Goal: Task Accomplishment & Management: Manage account settings

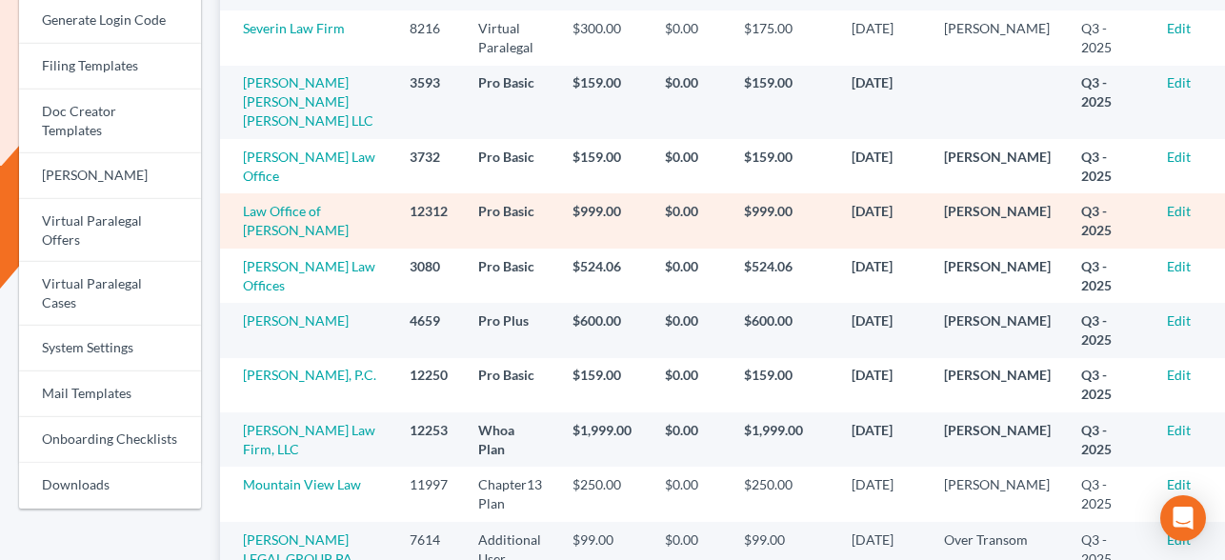
scroll to position [833, 0]
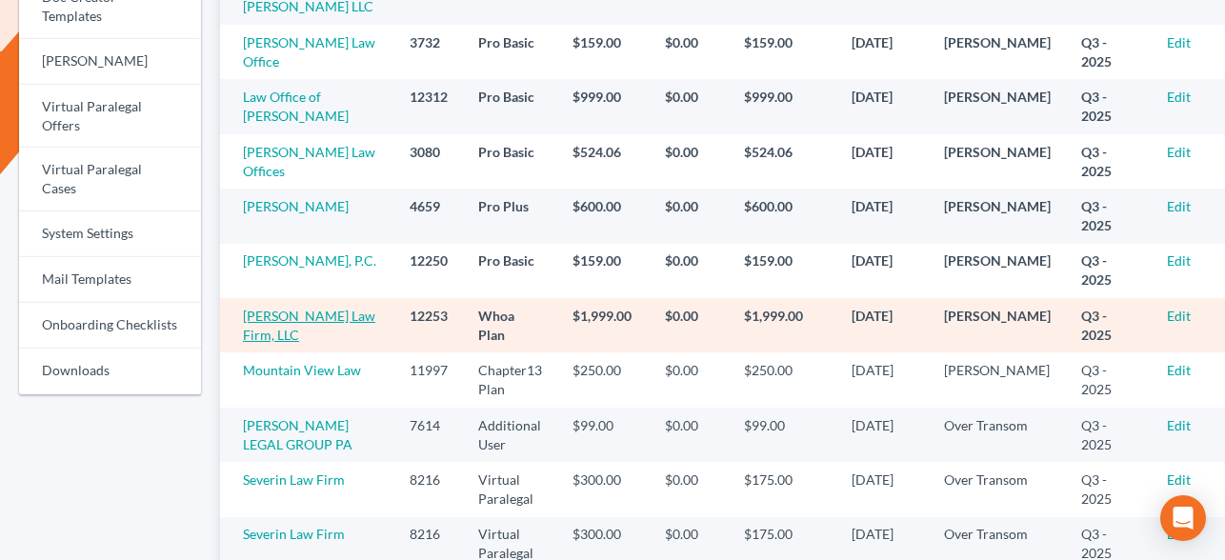
click at [311, 333] on link "[PERSON_NAME] Law Firm, LLC" at bounding box center [309, 325] width 132 height 35
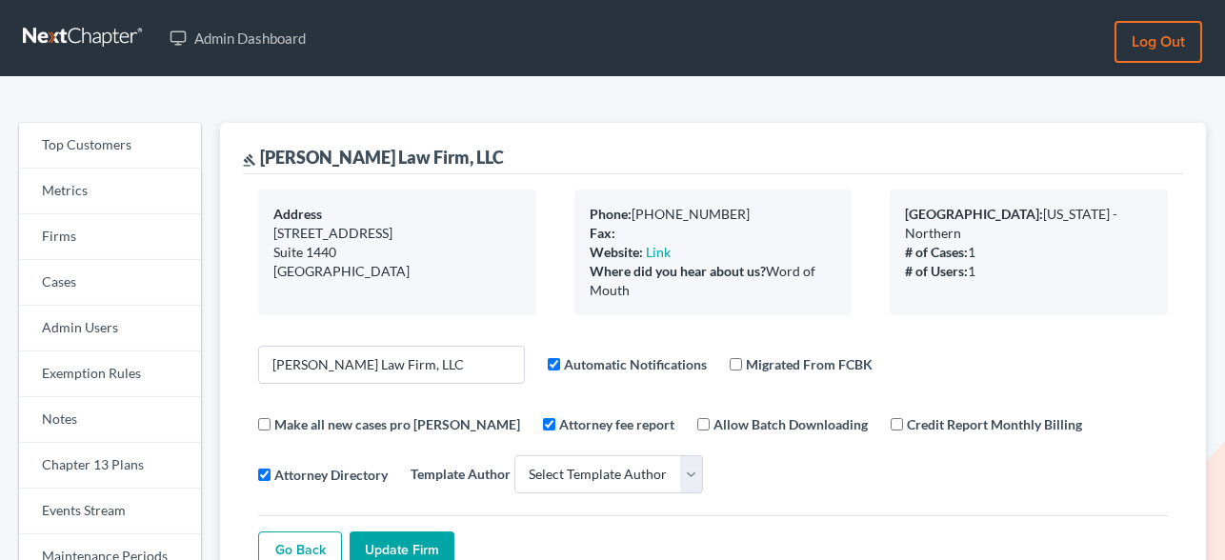
select select
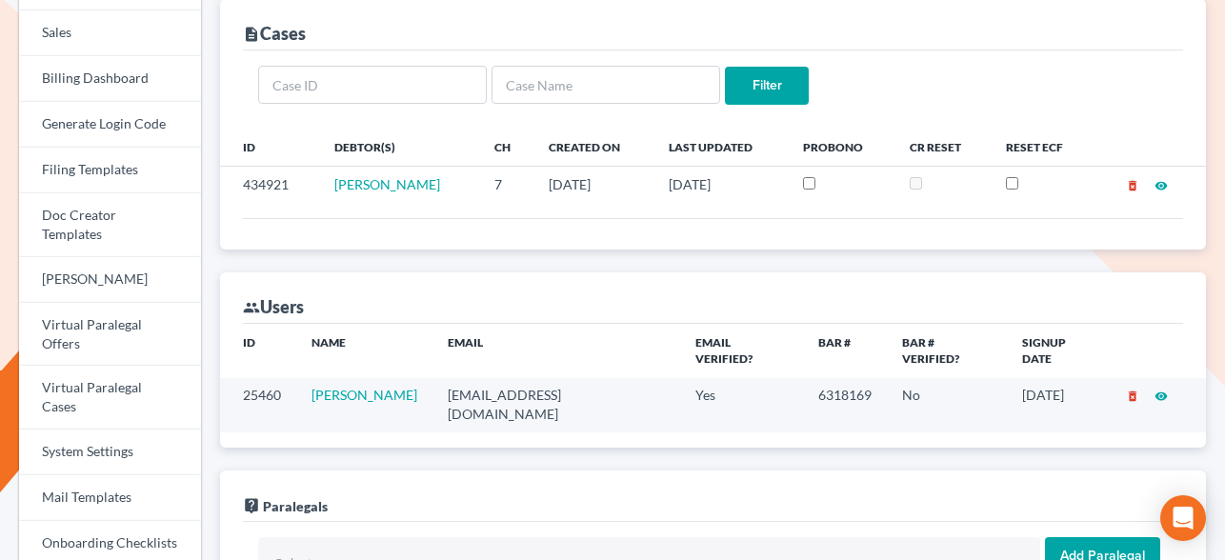
scroll to position [664, 0]
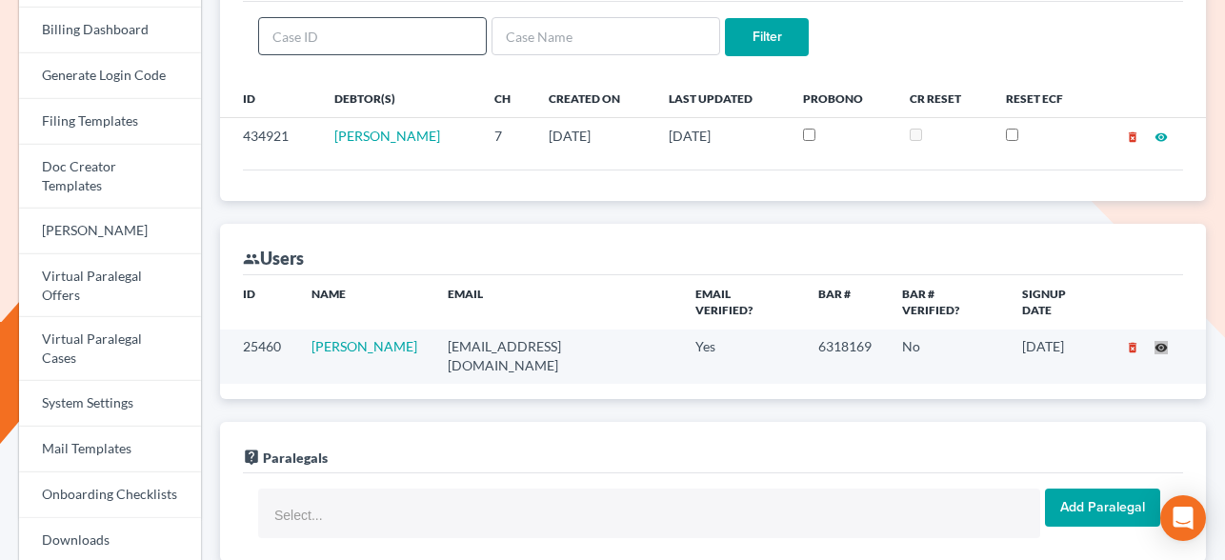
drag, startPoint x: 1167, startPoint y: 330, endPoint x: 484, endPoint y: 14, distance: 752.5
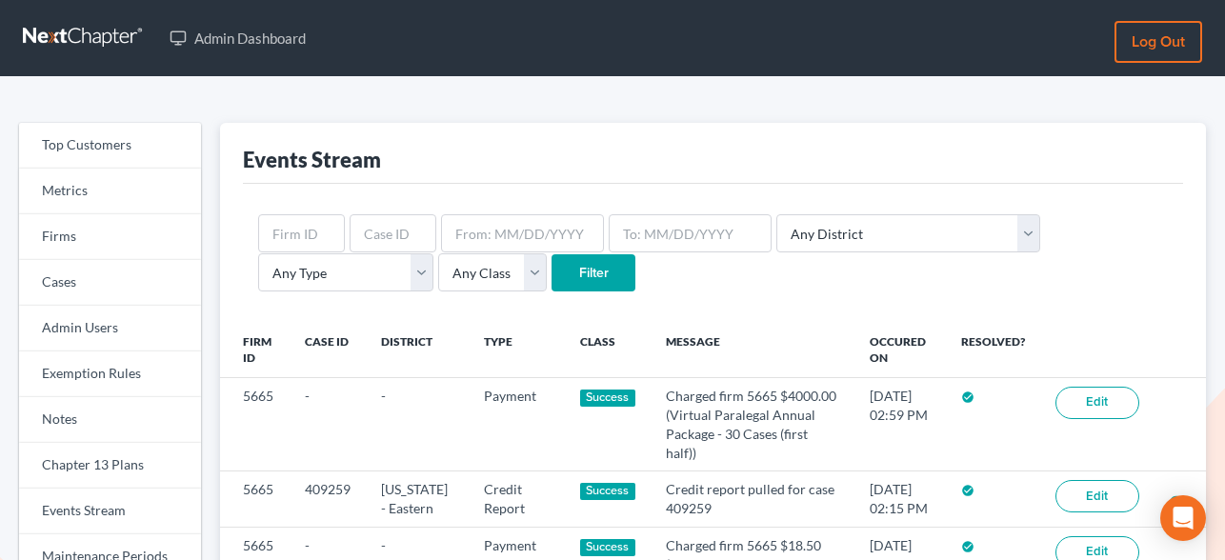
scroll to position [246, 0]
